Goal: Information Seeking & Learning: Learn about a topic

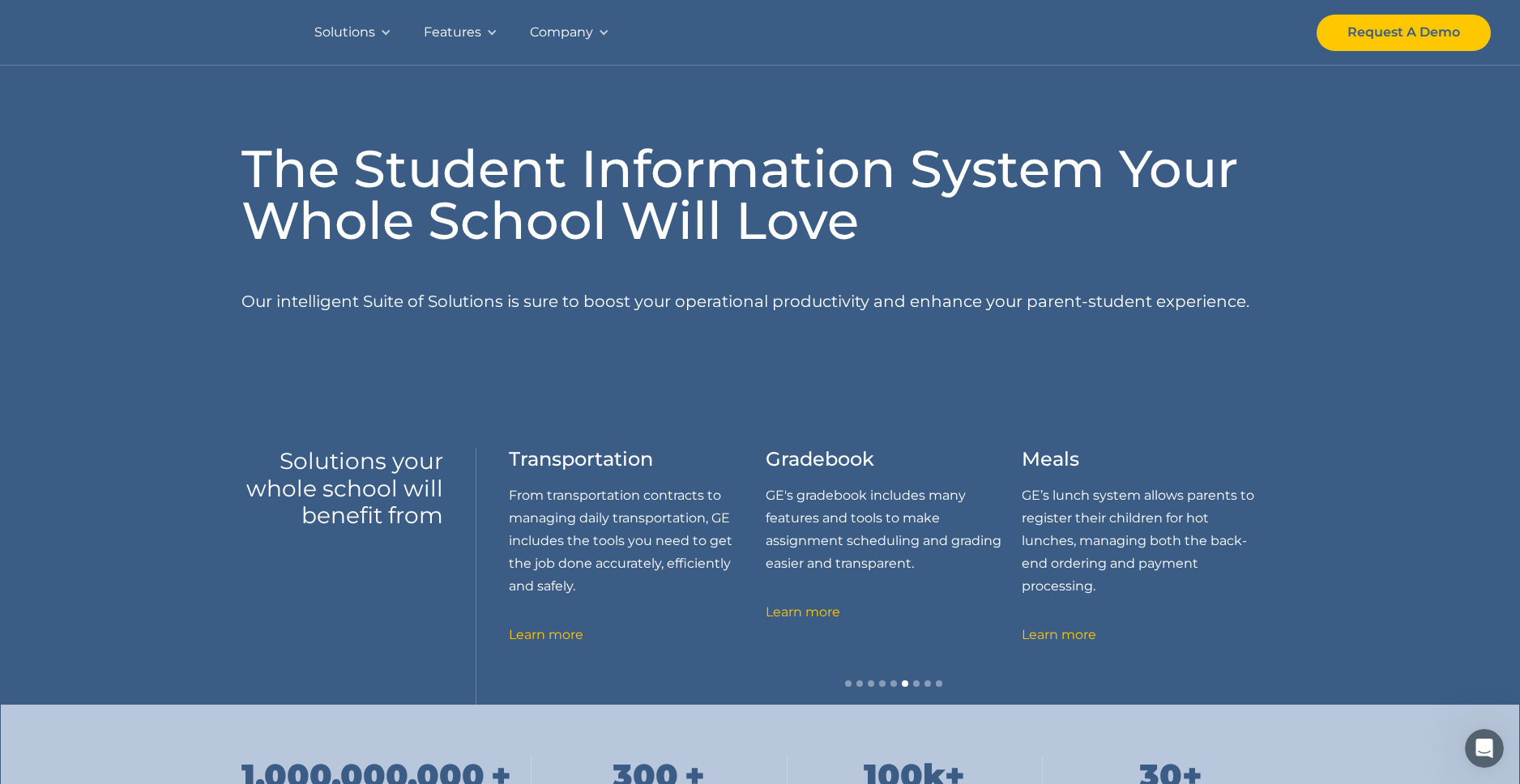
click at [557, 29] on div "Company" at bounding box center [561, 33] width 63 height 23
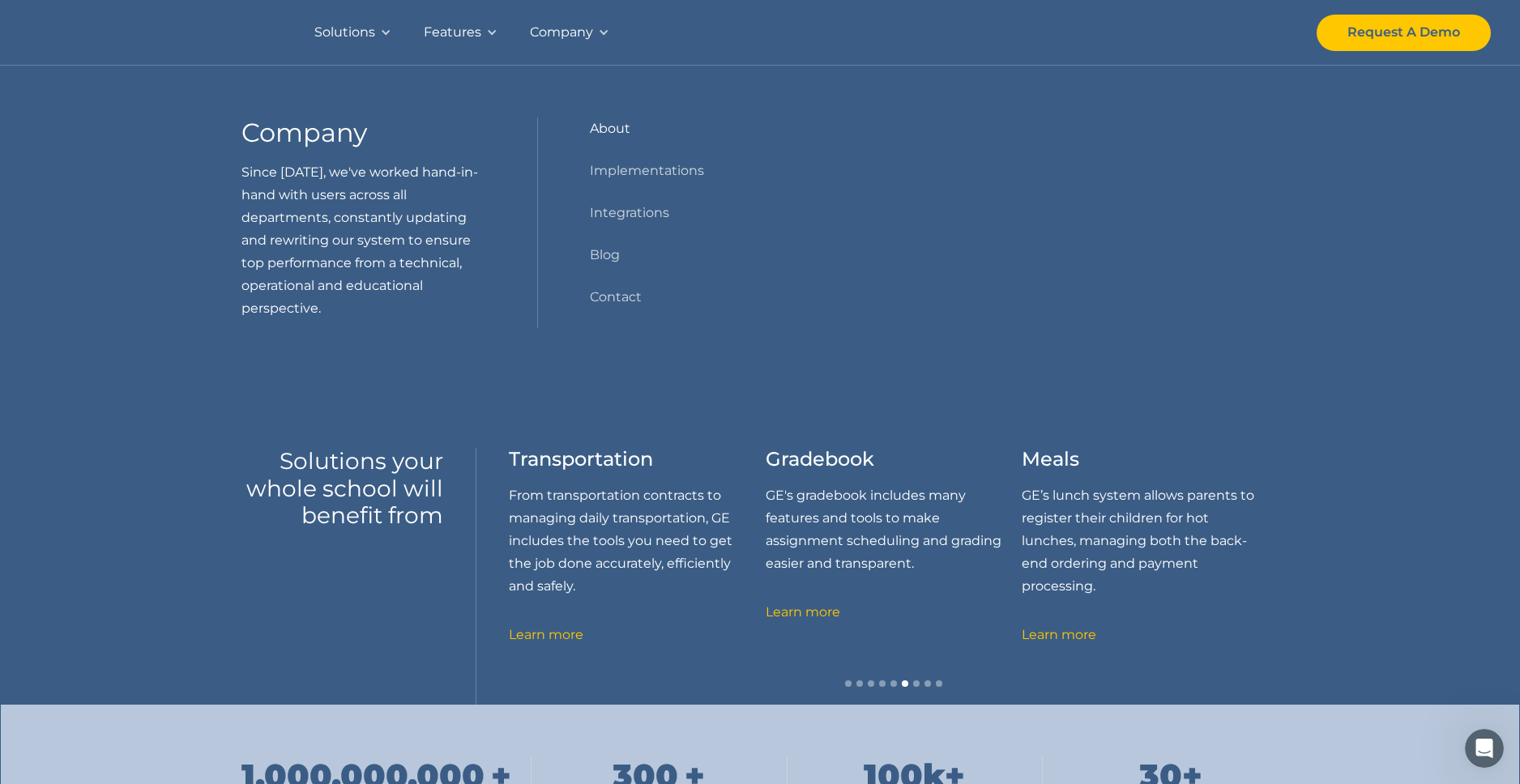
click at [611, 122] on link "About" at bounding box center [609, 129] width 40 height 23
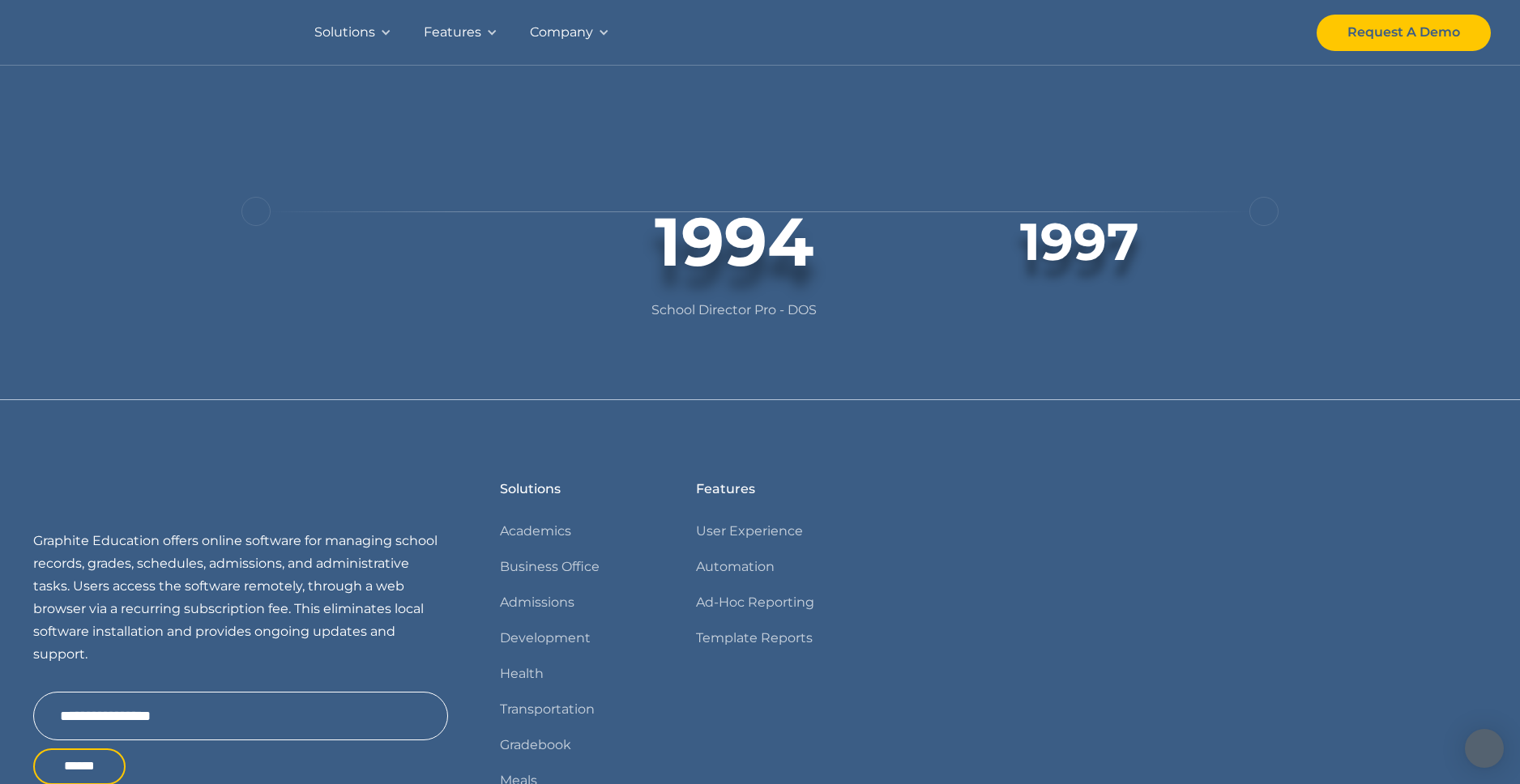
scroll to position [292, 0]
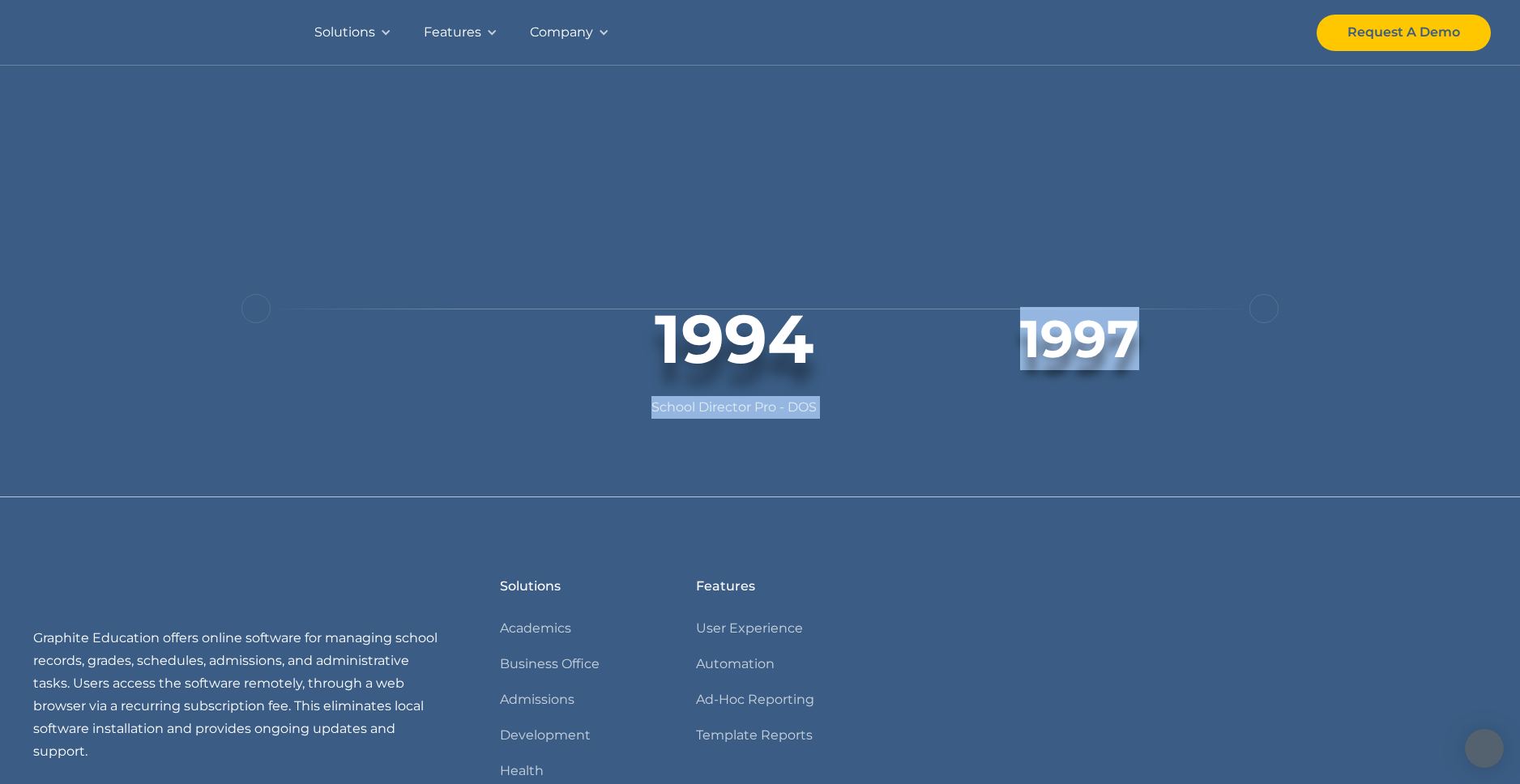
drag, startPoint x: 1080, startPoint y: 328, endPoint x: 878, endPoint y: 354, distance: 203.7
click at [878, 354] on div "1994 School Director Pro - DOS 1997 School Director Pro - Windows 3.1 2000 Scho…" at bounding box center [760, 221] width 346 height 396
click at [909, 355] on div "1994" at bounding box center [733, 339] width 381 height 81
click at [1262, 310] on div "next slide" at bounding box center [1264, 308] width 29 height 29
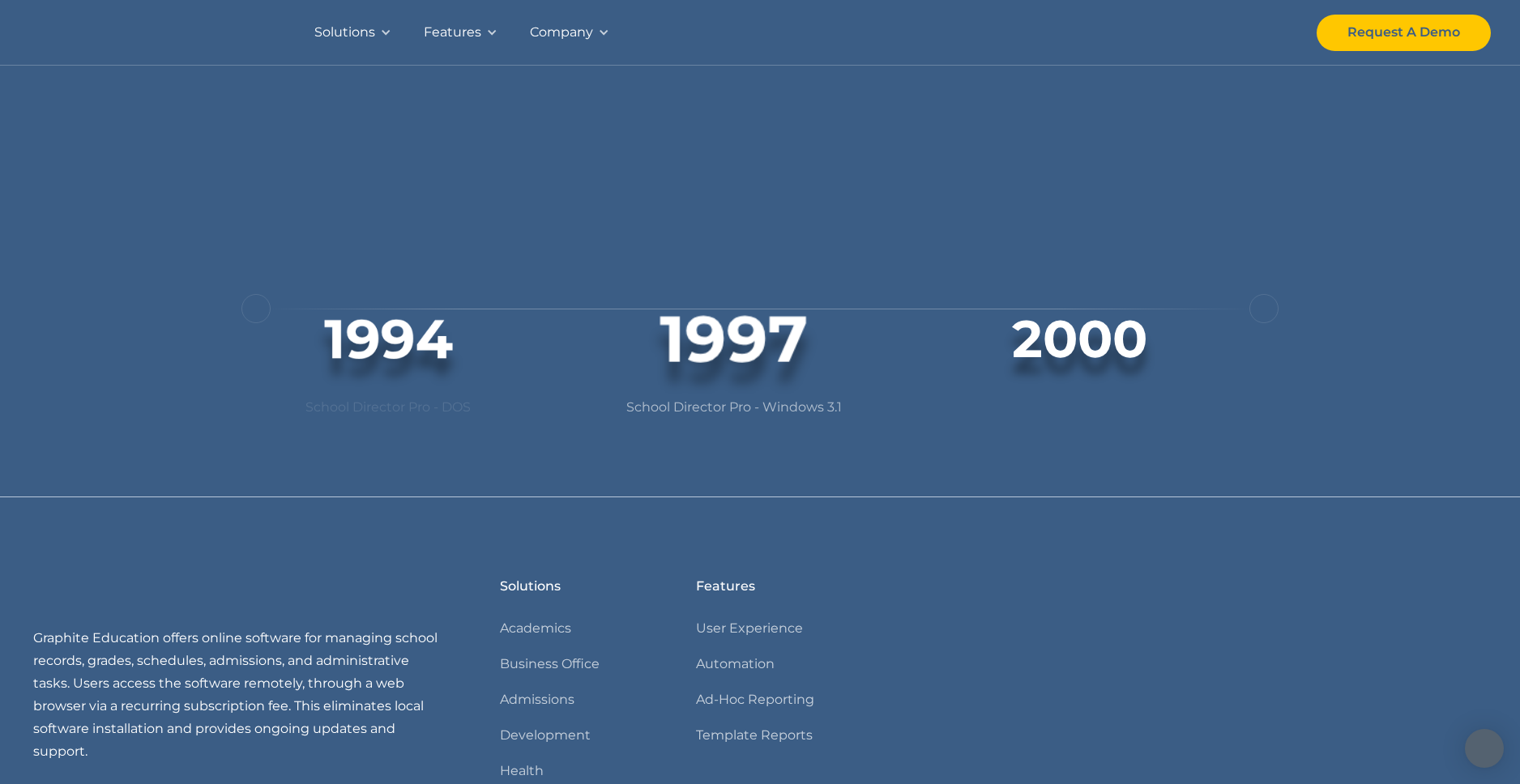
click at [1262, 310] on div "next slide" at bounding box center [1264, 308] width 29 height 29
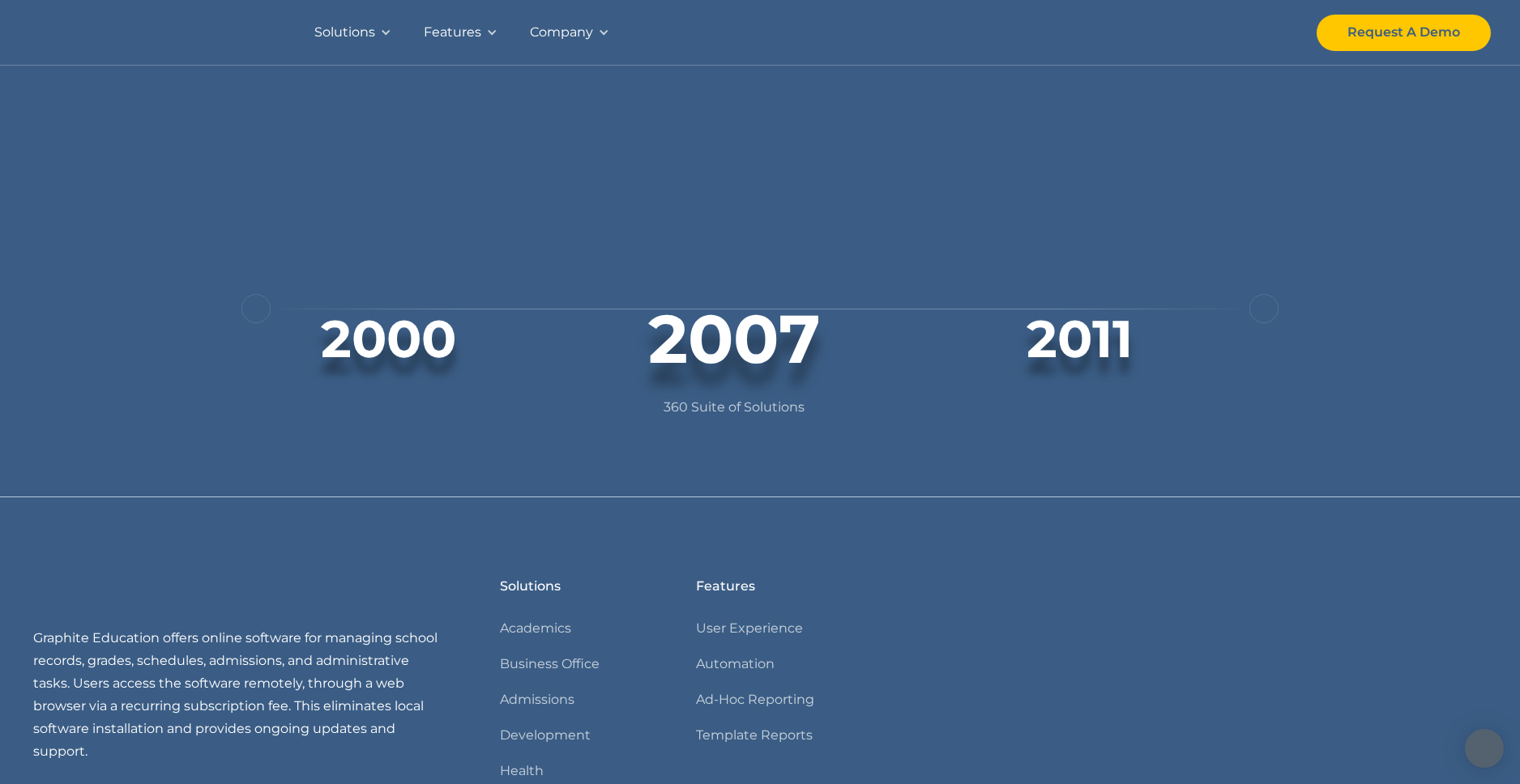
click at [1262, 310] on div "next slide" at bounding box center [1264, 308] width 29 height 29
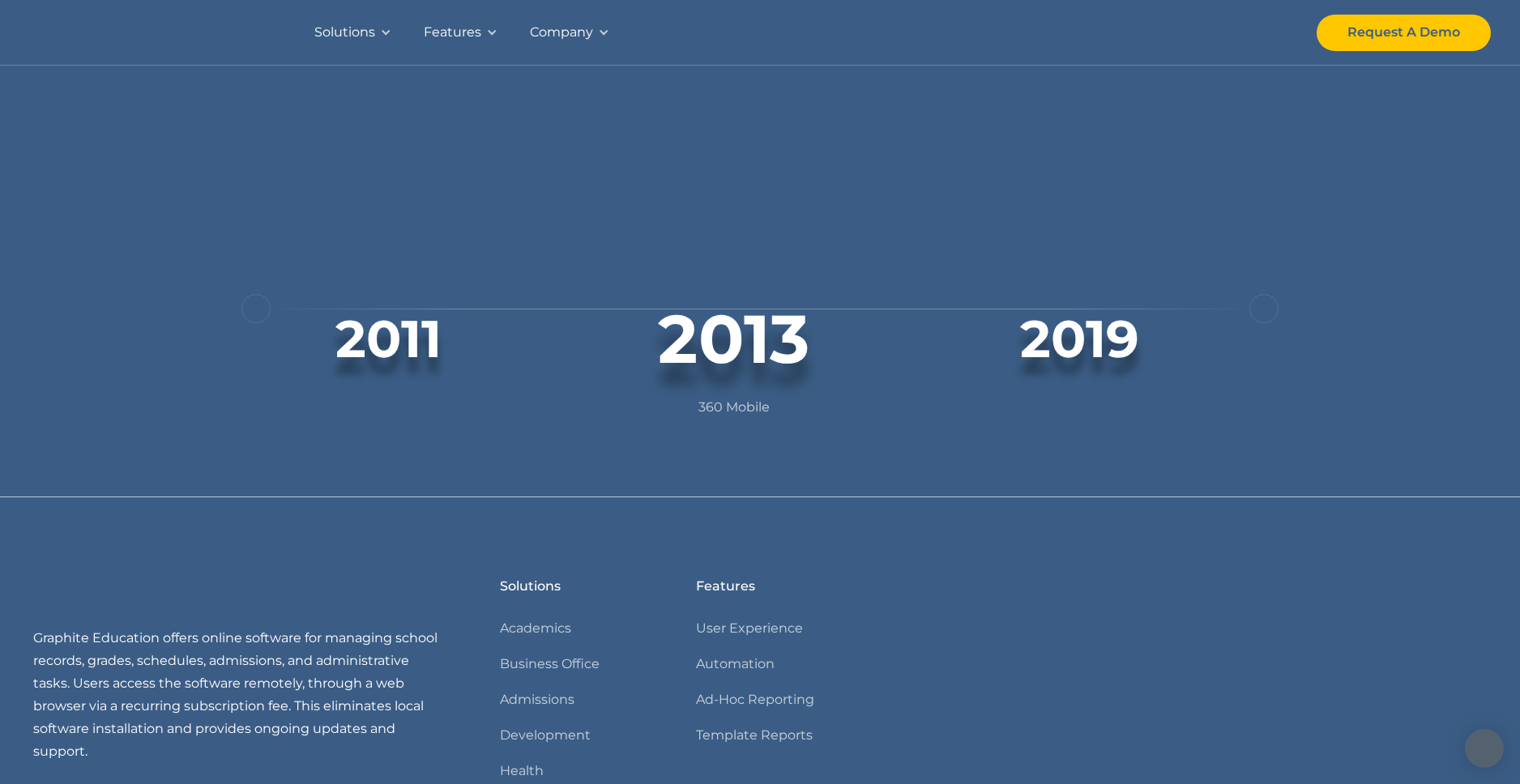
click at [1262, 310] on div "next slide" at bounding box center [1264, 308] width 29 height 29
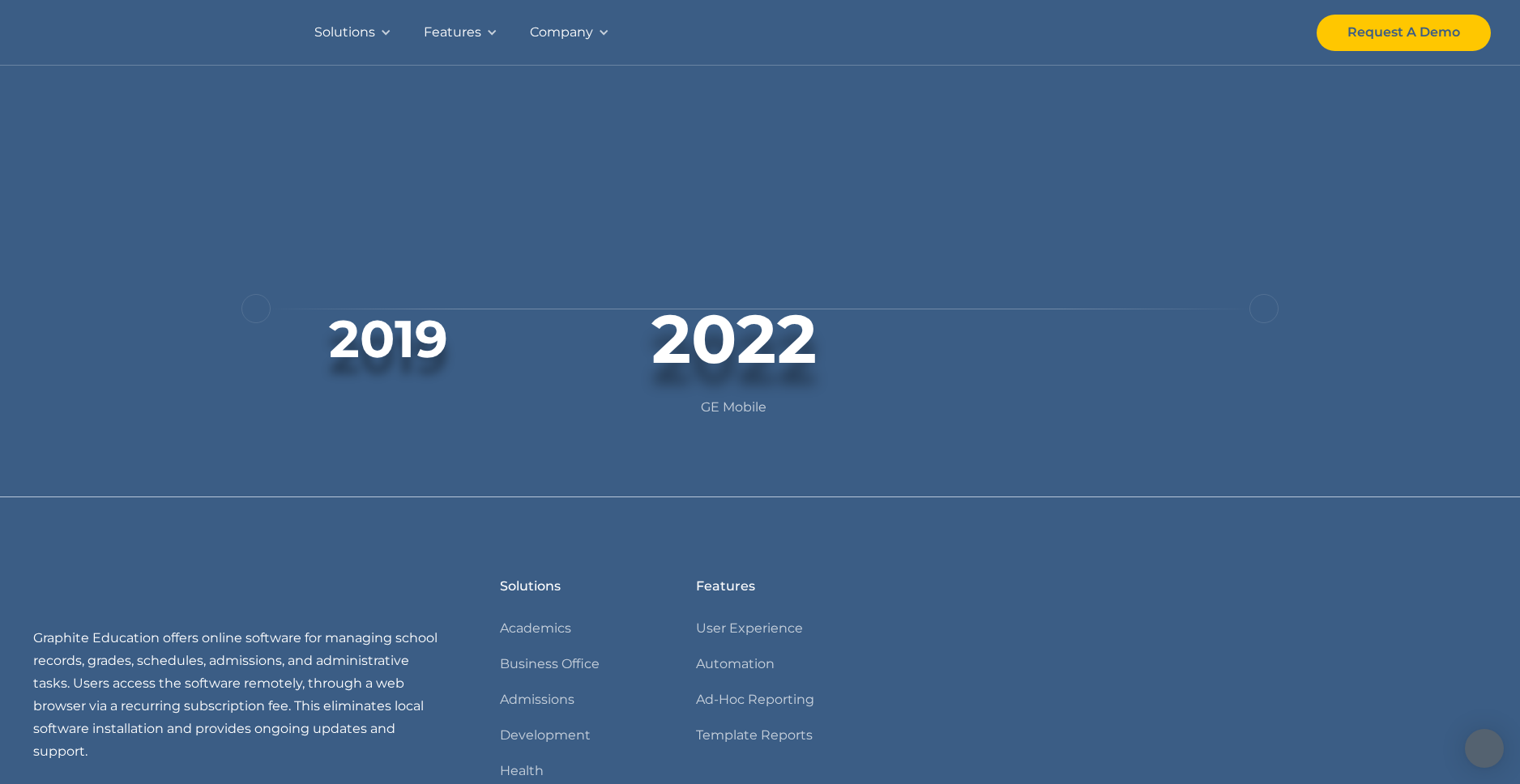
click at [1262, 310] on div "next slide" at bounding box center [1264, 308] width 29 height 29
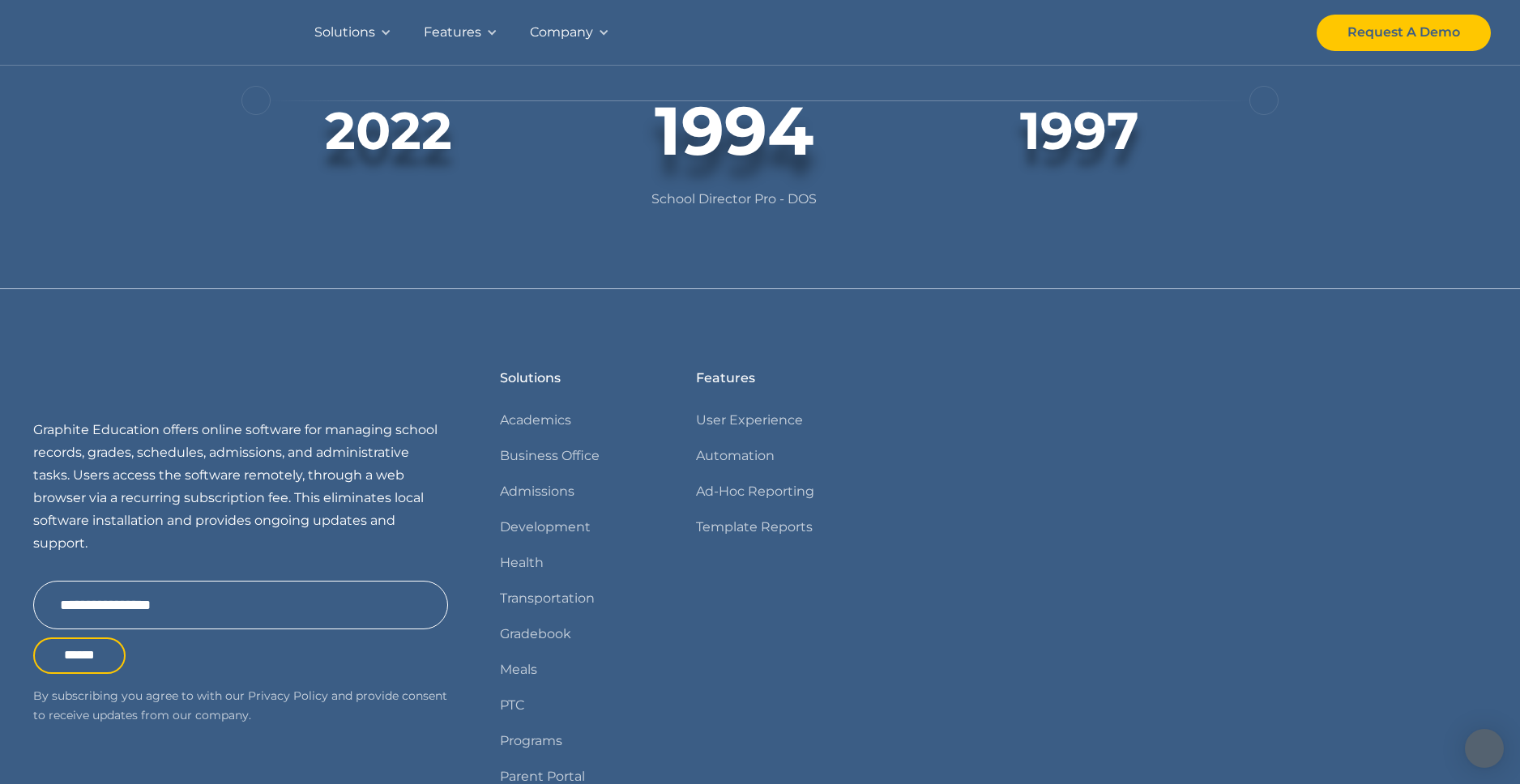
scroll to position [449, 0]
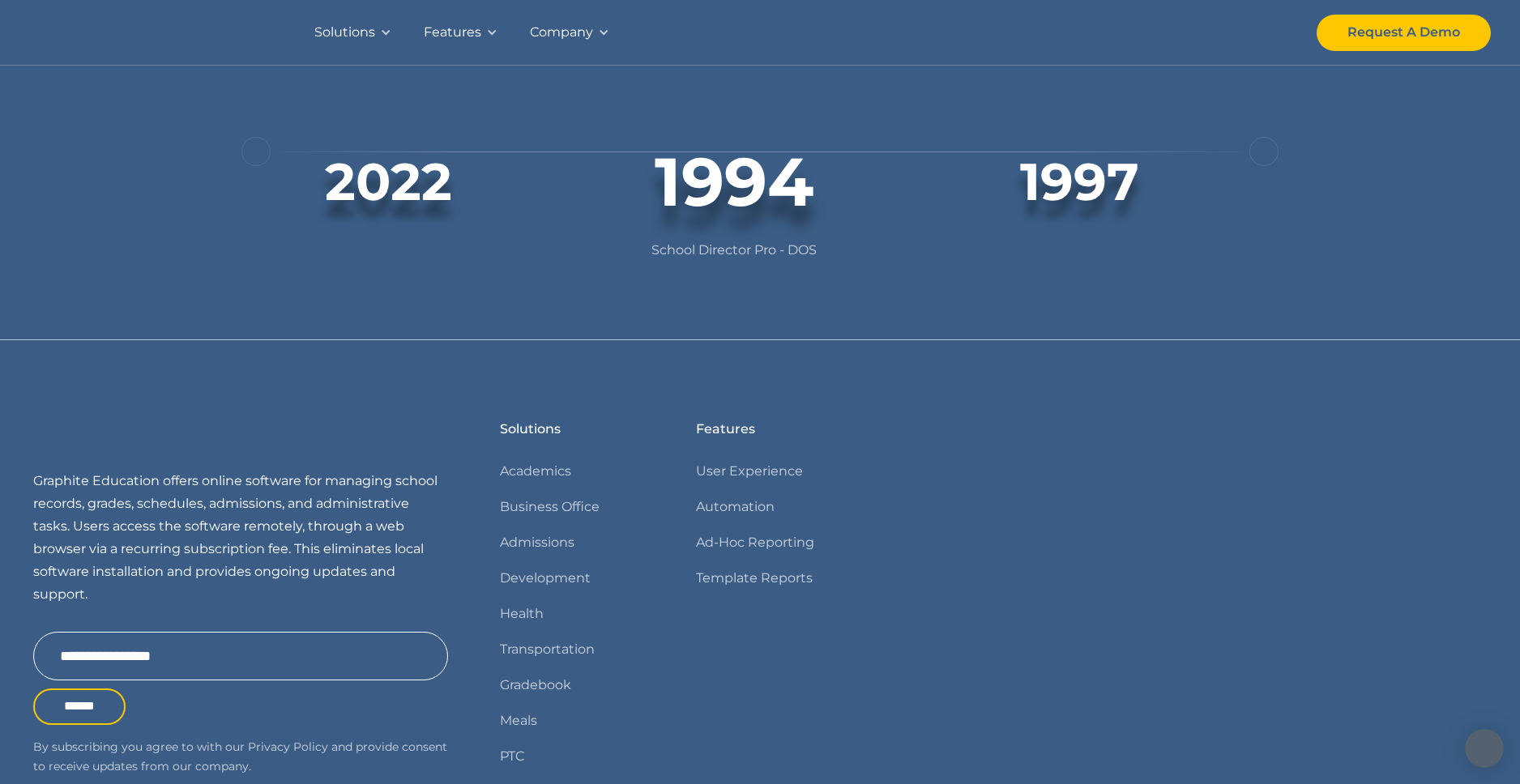
click at [582, 28] on div "Company" at bounding box center [561, 33] width 63 height 23
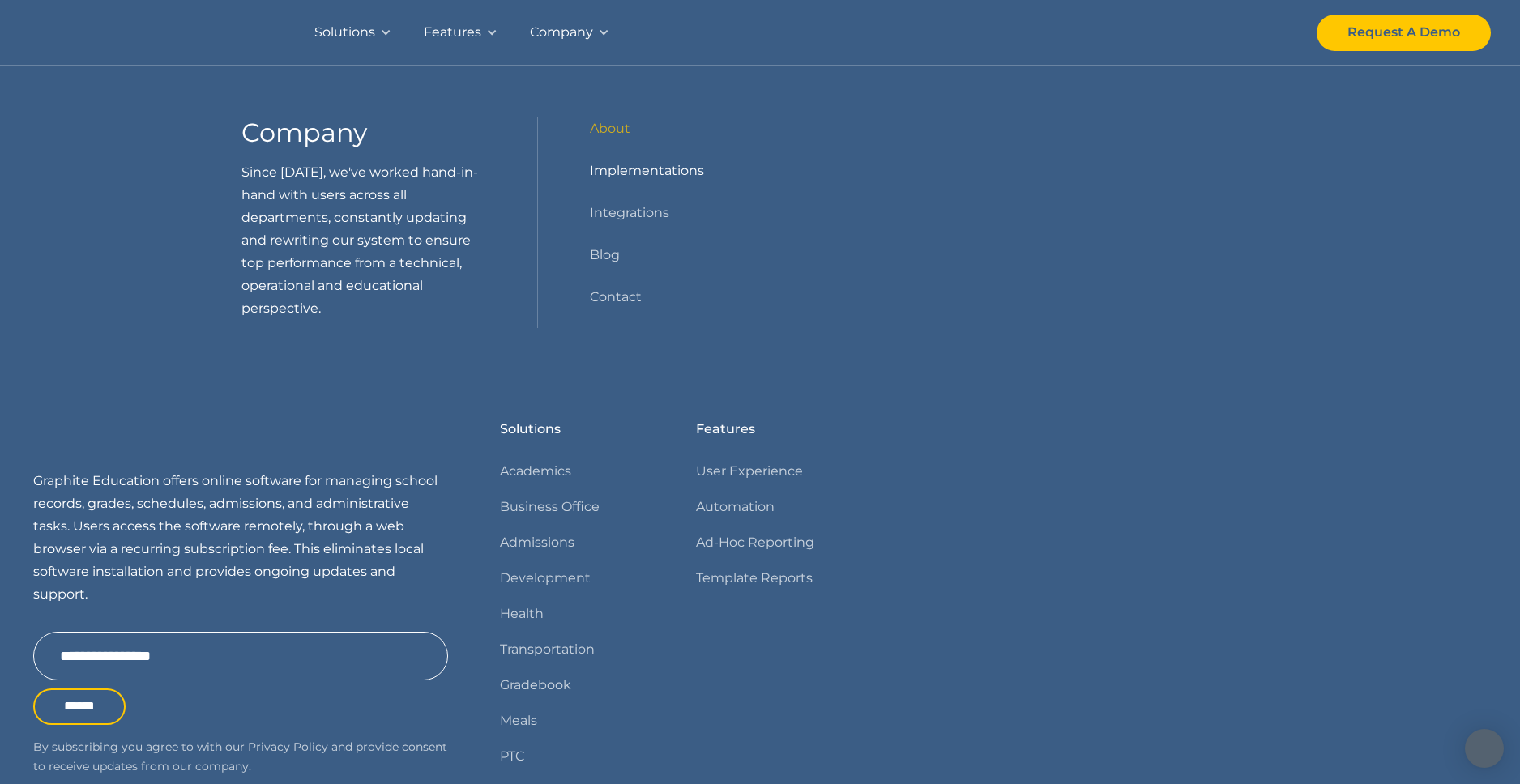
click at [645, 166] on link "Implementations" at bounding box center [646, 171] width 114 height 23
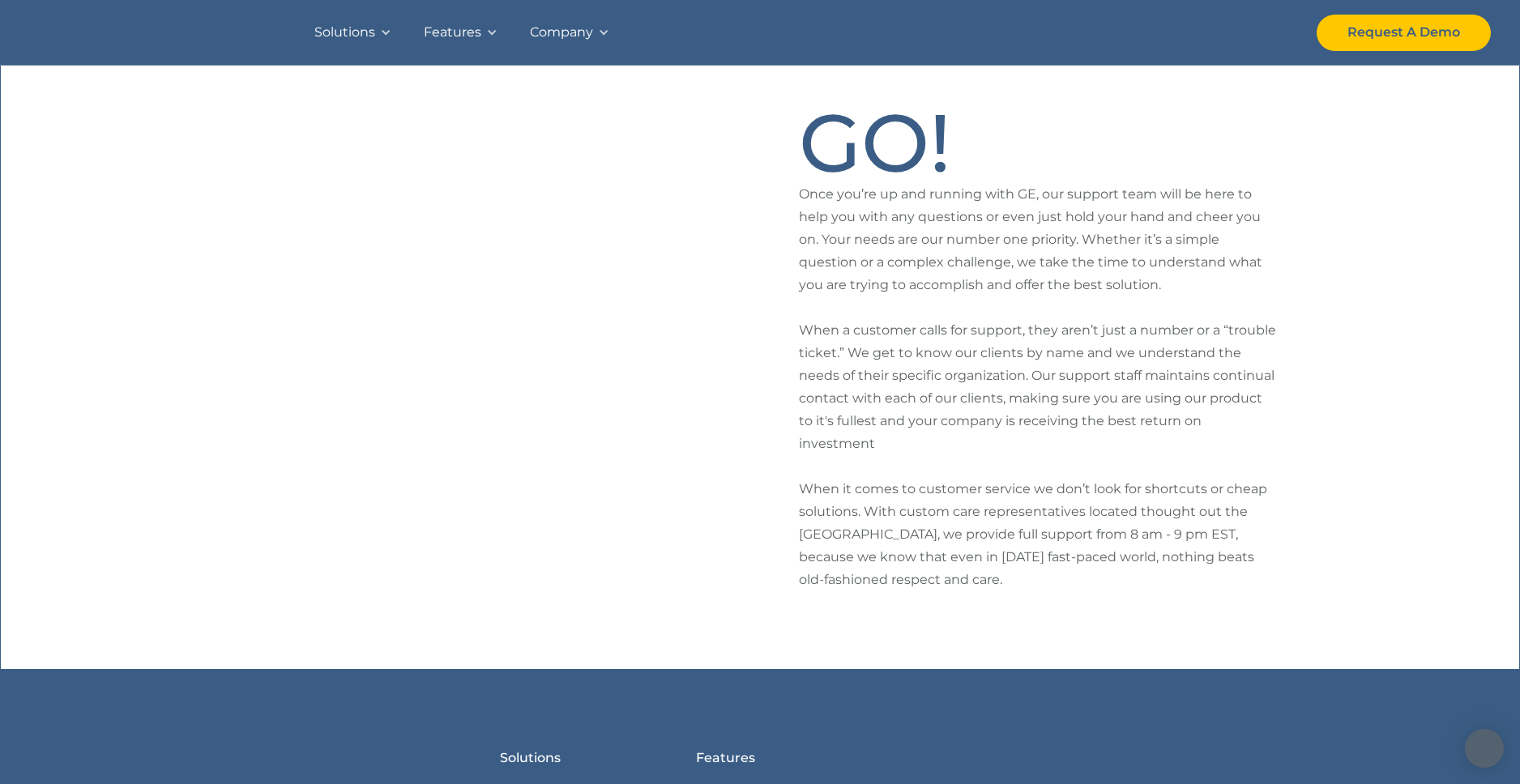
scroll to position [680, 0]
